Goal: Task Accomplishment & Management: Manage account settings

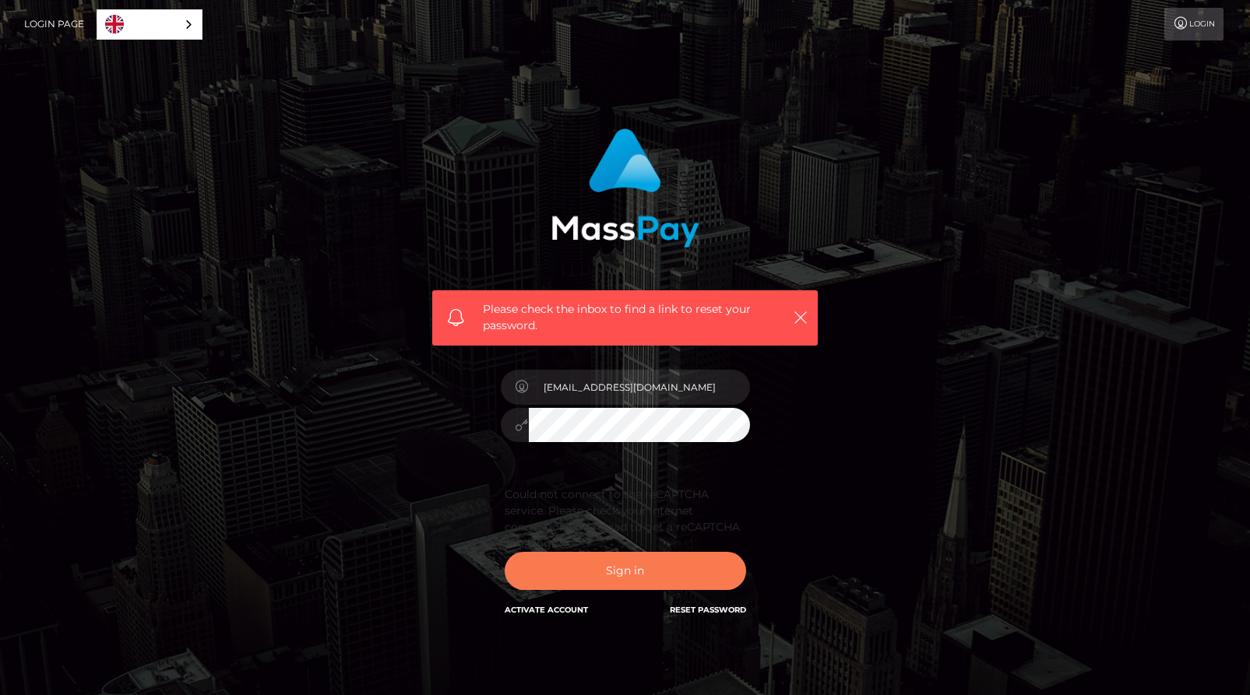
click at [627, 576] on button "Sign in" at bounding box center [625, 571] width 241 height 38
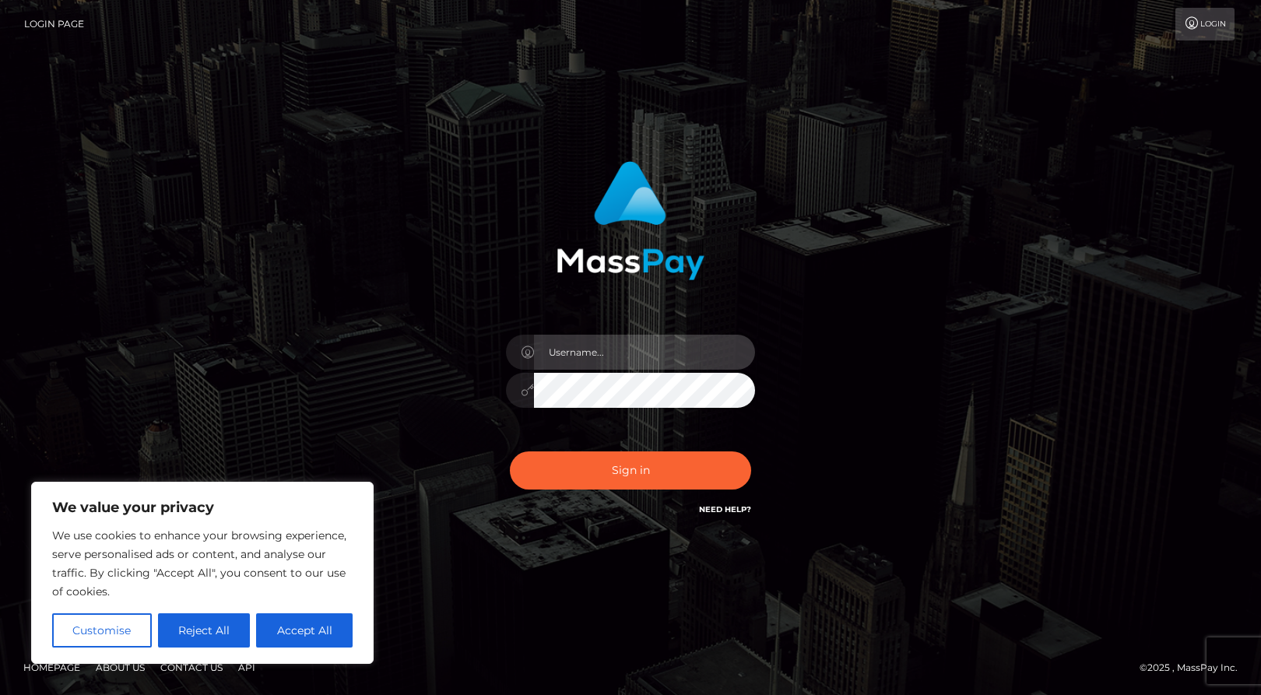
click at [586, 357] on input "text" at bounding box center [644, 352] width 221 height 35
type input "thenabastet@gmail.com"
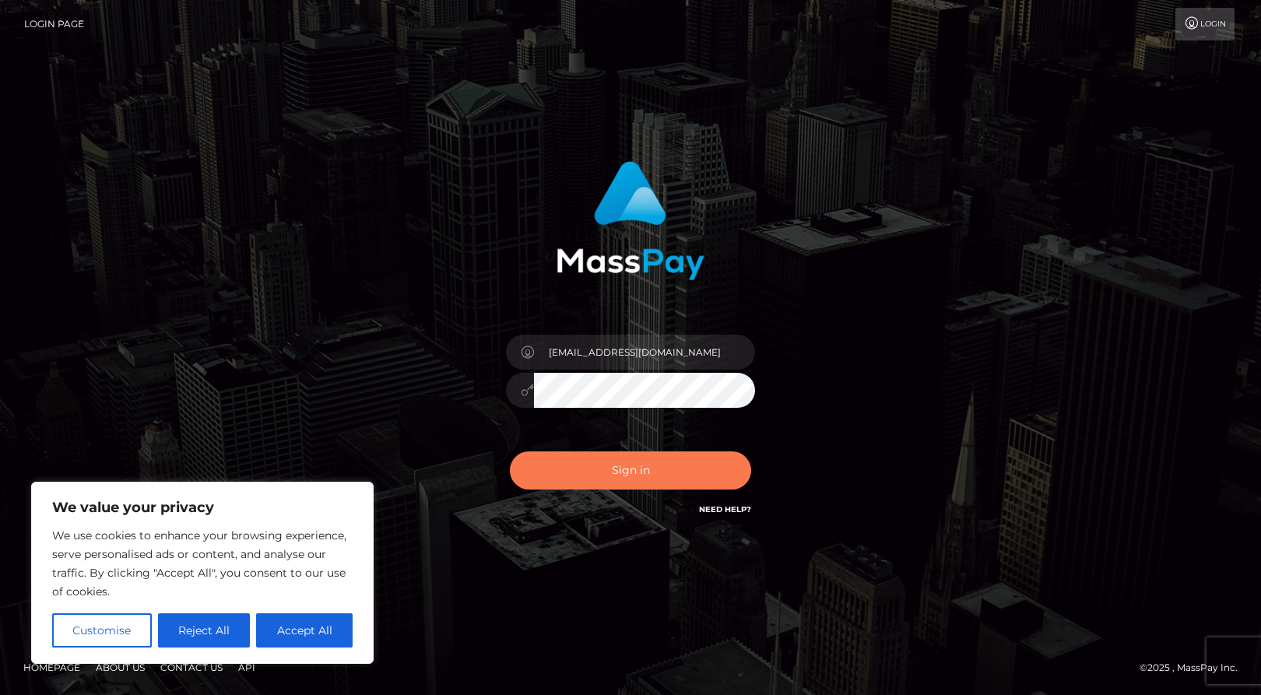
click at [629, 471] on button "Sign in" at bounding box center [630, 471] width 241 height 38
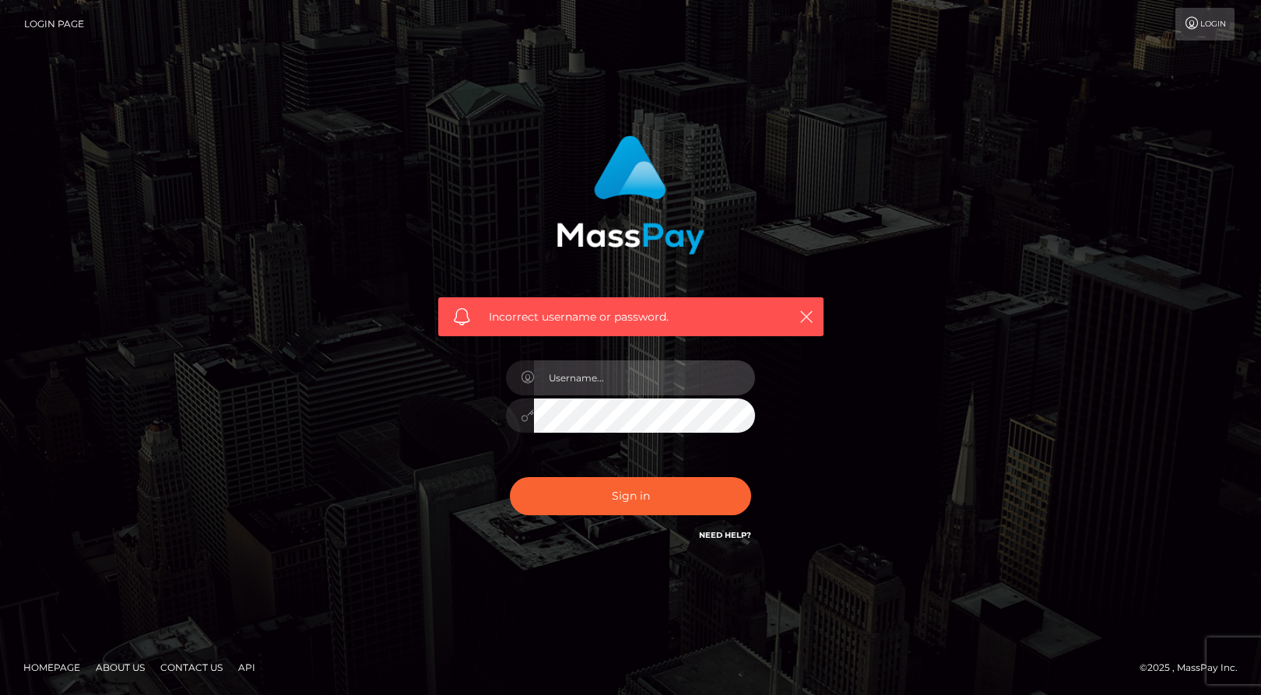
click at [572, 389] on input "text" at bounding box center [644, 378] width 221 height 35
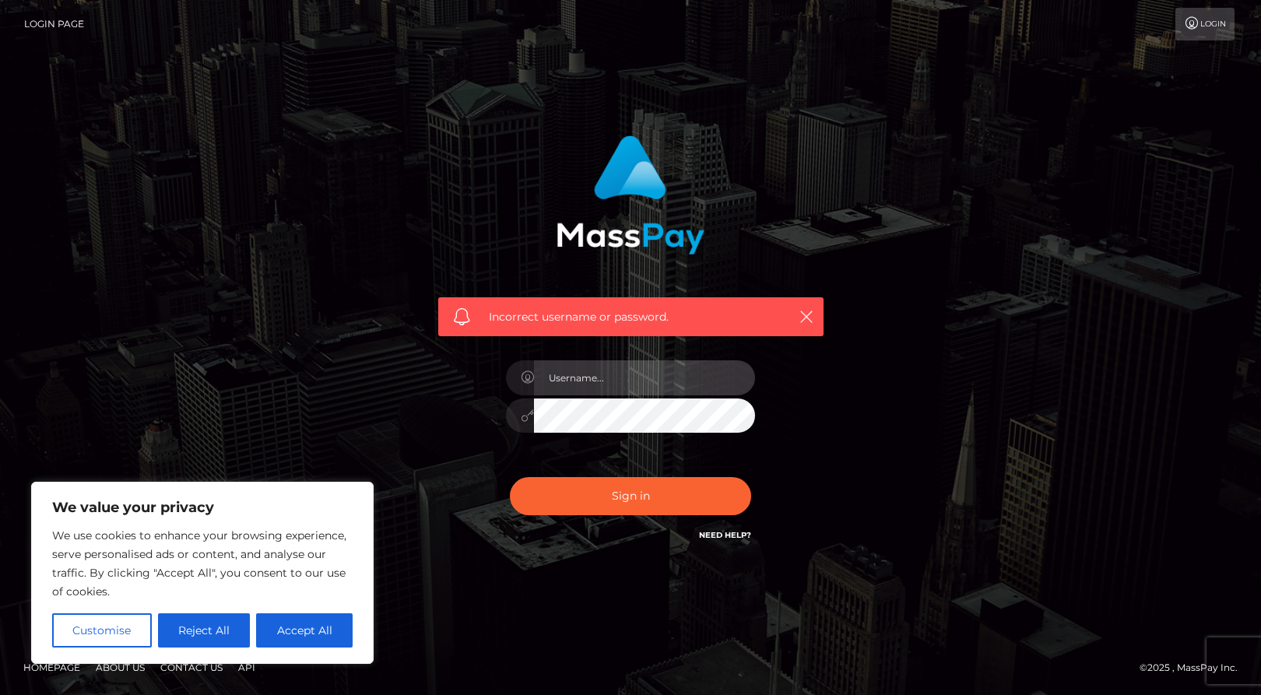
type input "Thenabastet@gmail.com"
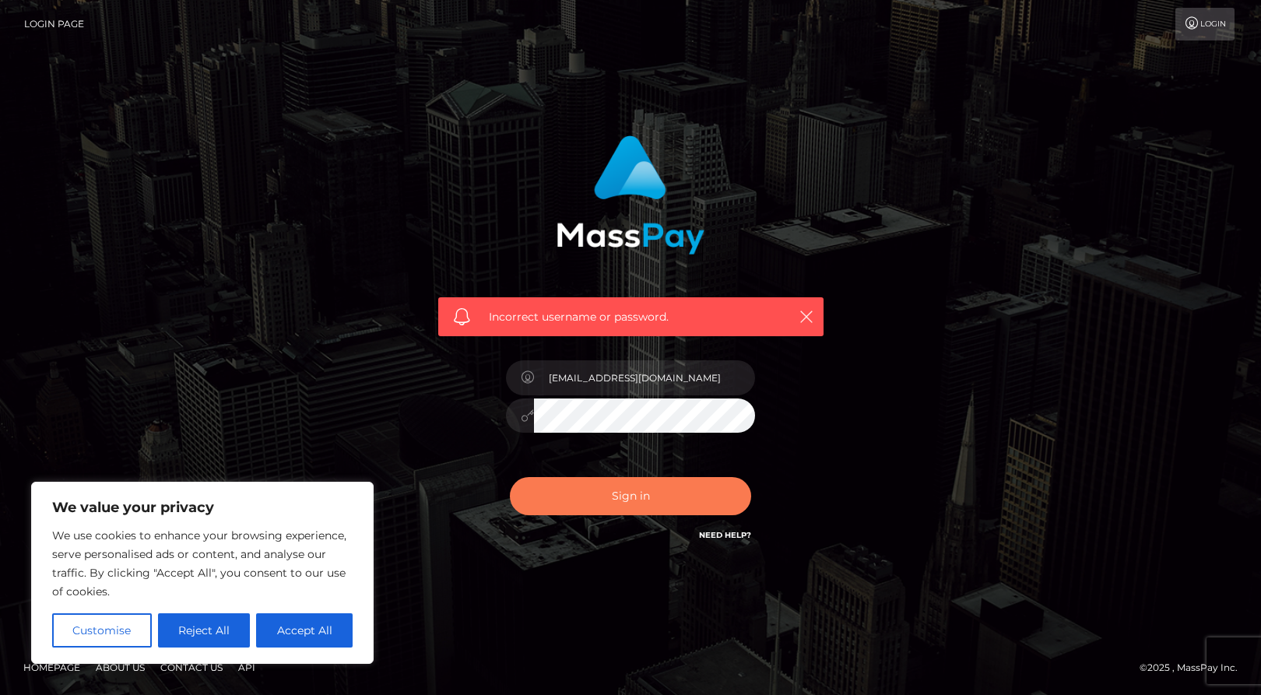
click at [617, 498] on button "Sign in" at bounding box center [630, 496] width 241 height 38
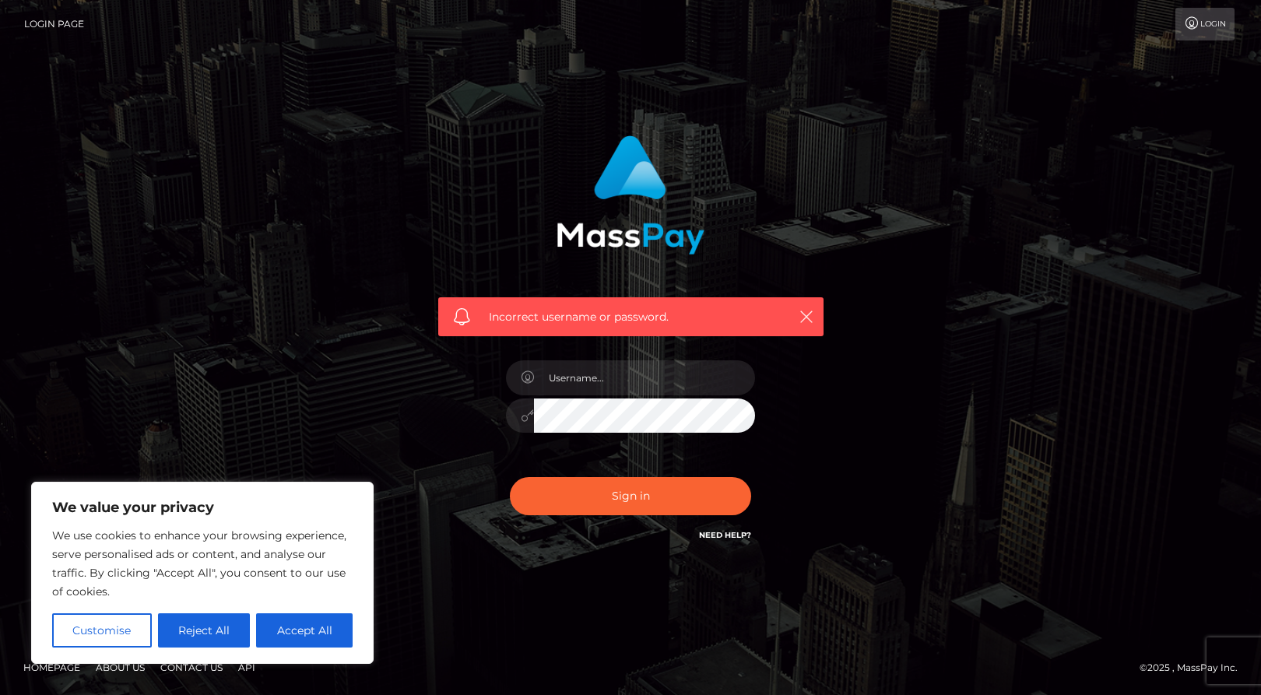
click at [311, 635] on button "Accept All" at bounding box center [304, 631] width 97 height 34
checkbox input "true"
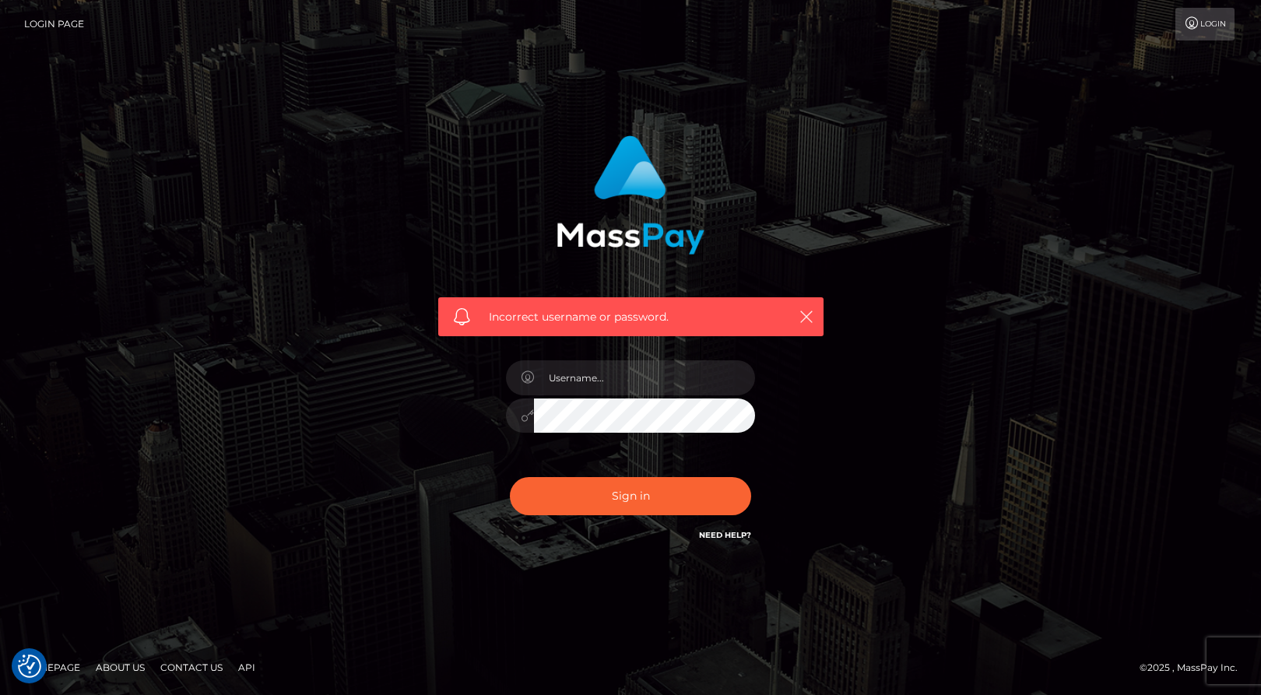
click at [725, 533] on link "Need Help?" at bounding box center [725, 535] width 52 height 10
click at [913, 357] on div "Incorrect username or password." at bounding box center [631, 348] width 888 height 448
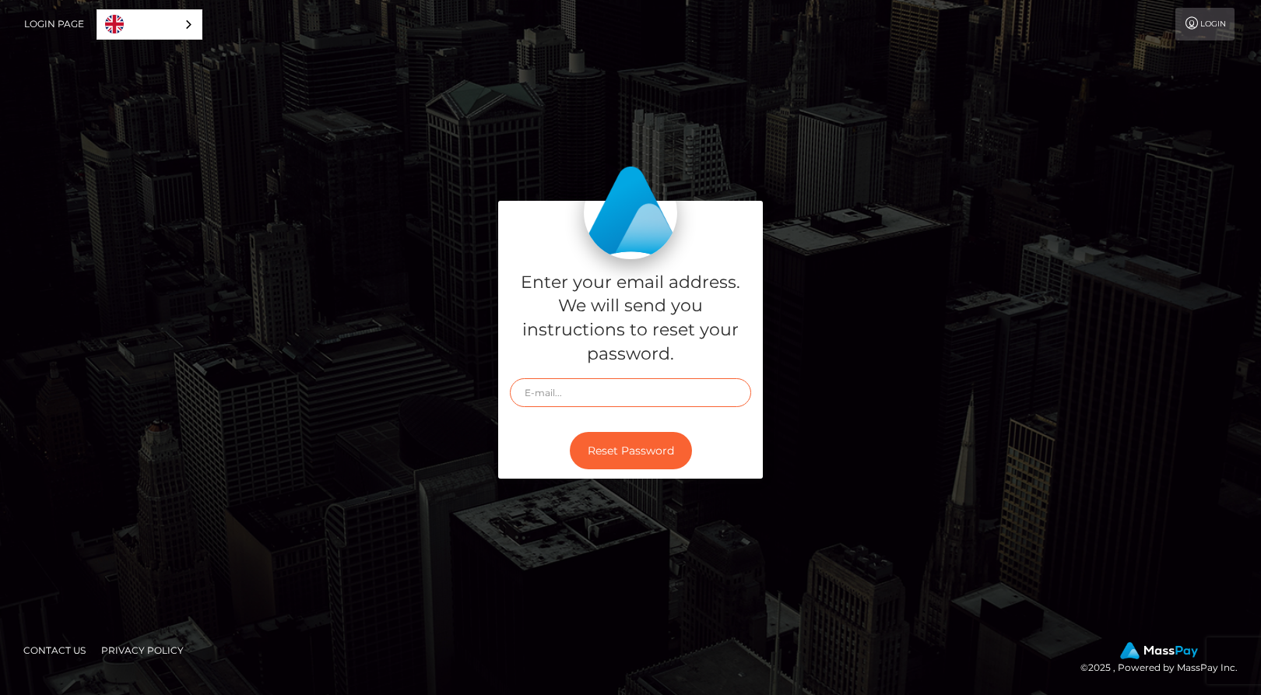
click at [535, 394] on input "text" at bounding box center [630, 392] width 241 height 29
type input "[EMAIL_ADDRESS][DOMAIN_NAME]"
click at [541, 442] on div "Reset Password" at bounding box center [630, 451] width 265 height 57
click at [593, 447] on button "Reset Password" at bounding box center [631, 451] width 122 height 38
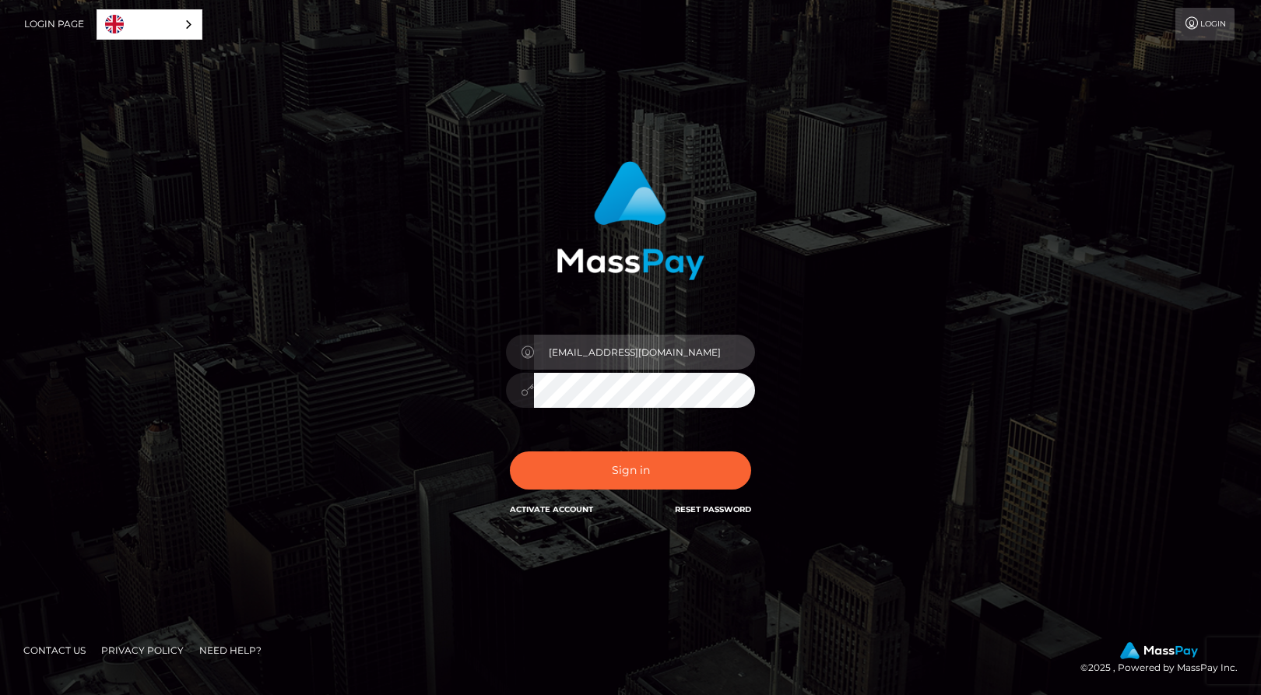
click at [565, 364] on input "[EMAIL_ADDRESS][DOMAIN_NAME]" at bounding box center [644, 352] width 221 height 35
click at [586, 362] on input "[EMAIL_ADDRESS][DOMAIN_NAME]" at bounding box center [644, 352] width 221 height 35
type input "[EMAIL_ADDRESS][DOMAIN_NAME]"
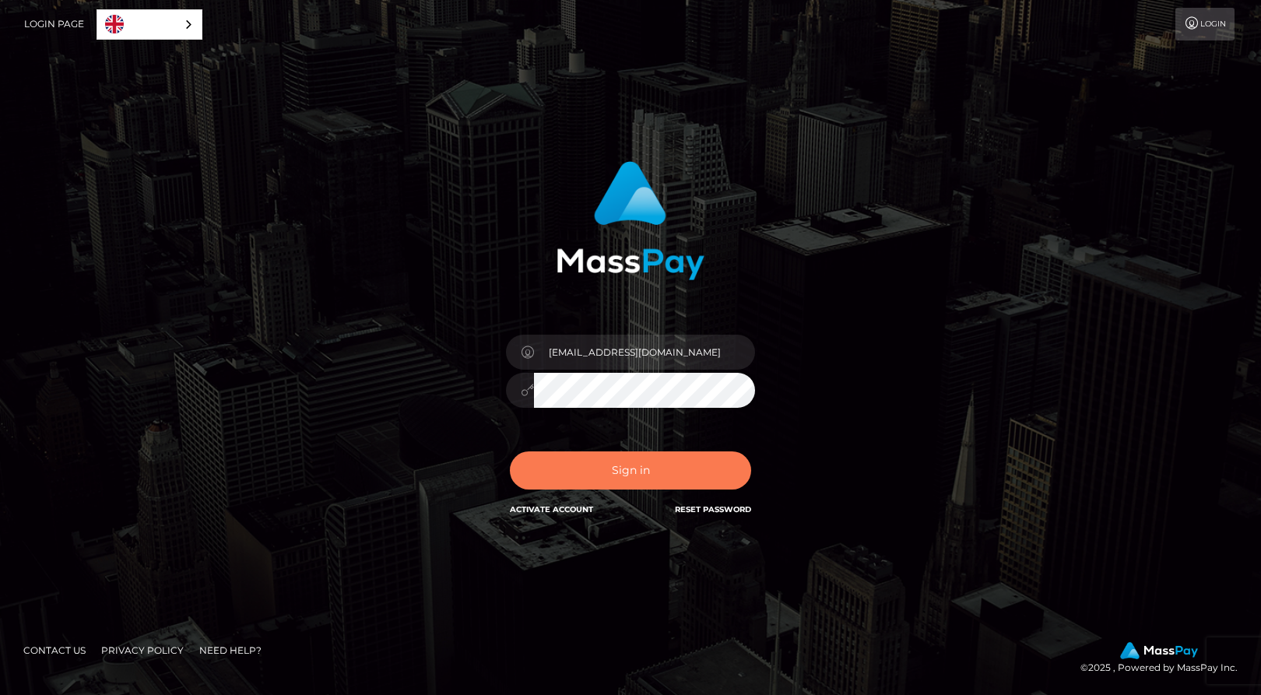
click at [559, 474] on button "Sign in" at bounding box center [630, 471] width 241 height 38
